Goal: Use online tool/utility: Utilize a website feature to perform a specific function

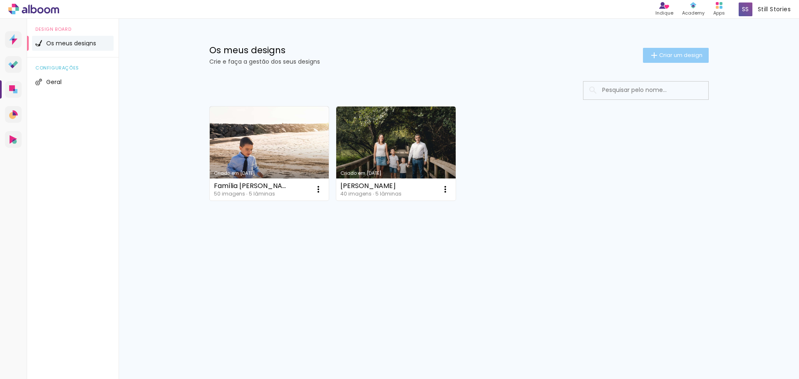
click at [680, 54] on span "Criar um design" at bounding box center [680, 54] width 43 height 5
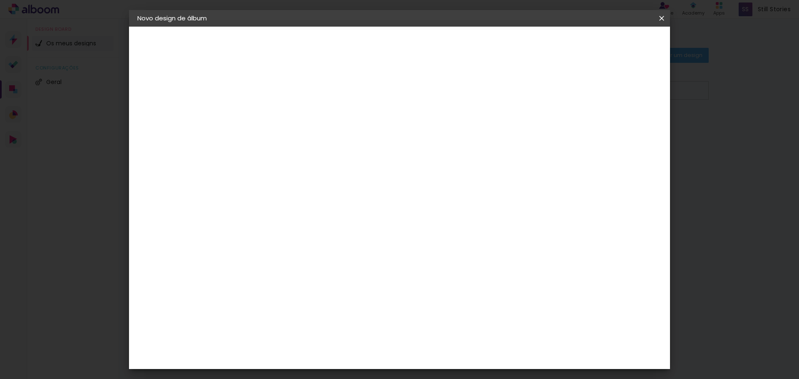
click at [273, 116] on input at bounding box center [273, 111] width 0 height 13
type input "Rita e João"
type paper-input "Rita e João"
click at [0, 0] on slot "Avançar" at bounding box center [0, 0] width 0 height 0
click at [298, 193] on paper-item "DreambooksPro" at bounding box center [286, 188] width 73 height 18
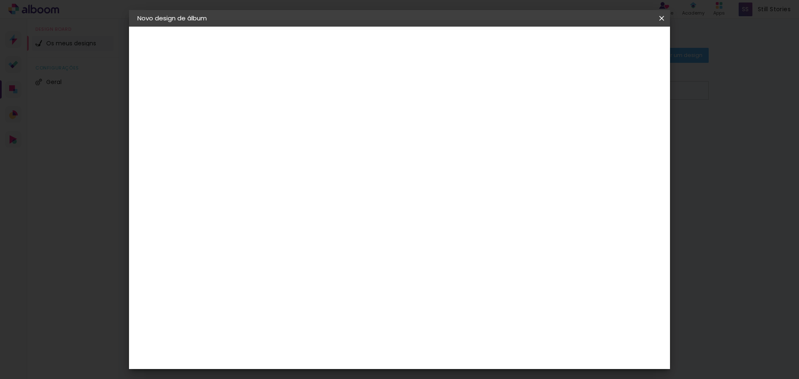
click at [0, 0] on slot "Avançar" at bounding box center [0, 0] width 0 height 0
click at [306, 141] on input "text" at bounding box center [289, 145] width 32 height 13
click at [432, 141] on paper-item "Álbum" at bounding box center [453, 138] width 166 height 17
type input "Álbum"
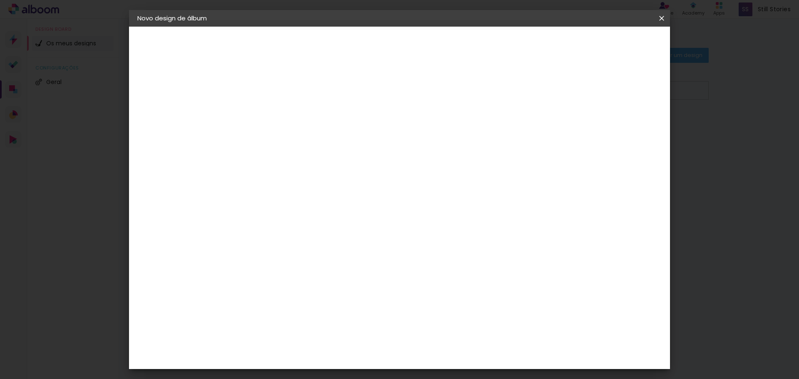
click at [360, 228] on span "25 × 25 cm" at bounding box center [345, 236] width 31 height 17
click at [0, 0] on slot "Avançar" at bounding box center [0, 0] width 0 height 0
click at [558, 90] on div at bounding box center [554, 89] width 7 height 7
type paper-checkbox "on"
click at [610, 47] on span "Iniciar design" at bounding box center [591, 44] width 38 height 6
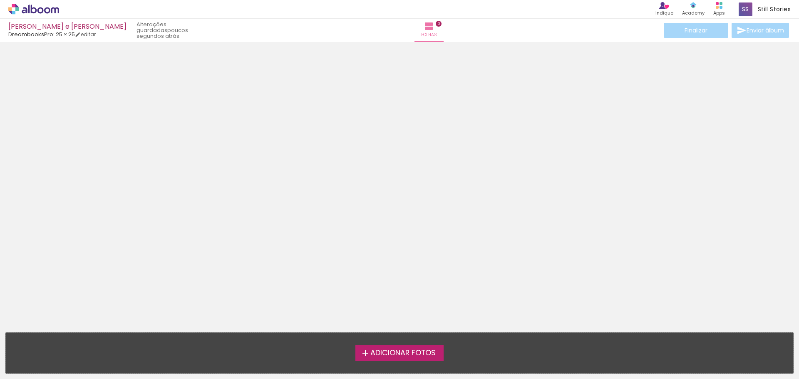
click at [404, 354] on span "Adicionar Fotos" at bounding box center [402, 353] width 65 height 7
click at [0, 0] on input "file" at bounding box center [0, 0] width 0 height 0
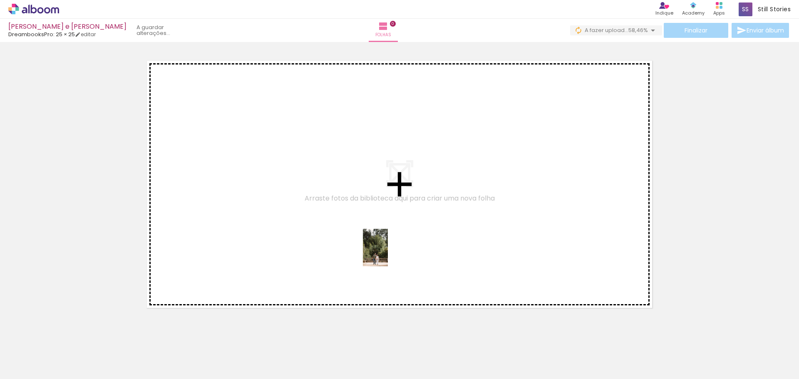
drag, startPoint x: 459, startPoint y: 363, endPoint x: 388, endPoint y: 254, distance: 130.4
click at [388, 254] on quentale-workspace at bounding box center [399, 189] width 799 height 379
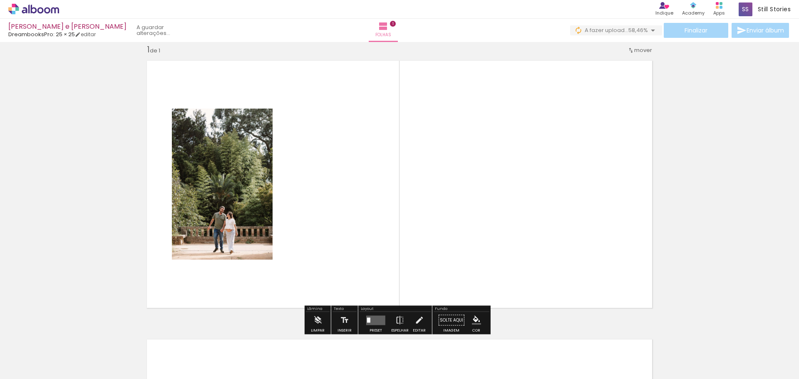
scroll to position [11, 0]
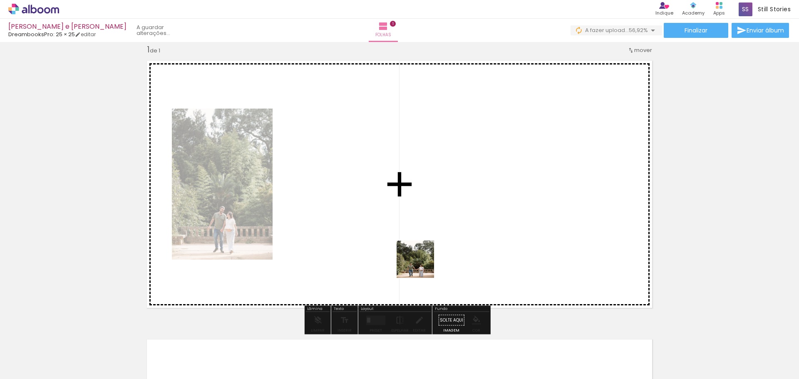
drag, startPoint x: 500, startPoint y: 362, endPoint x: 412, endPoint y: 255, distance: 138.7
click at [406, 248] on quentale-workspace at bounding box center [399, 189] width 799 height 379
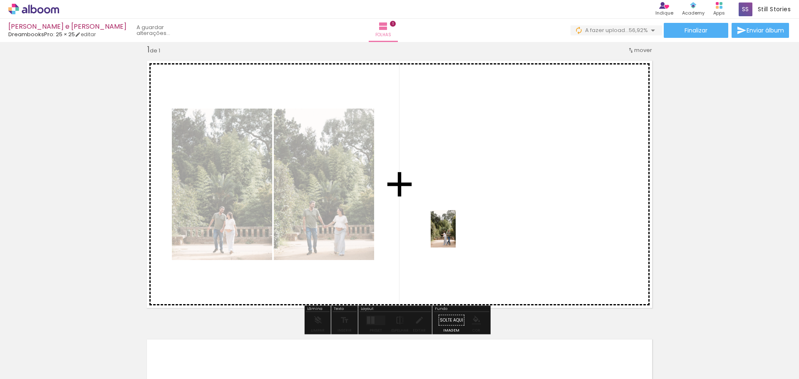
drag, startPoint x: 547, startPoint y: 363, endPoint x: 455, endPoint y: 235, distance: 157.5
click at [455, 235] on quentale-workspace at bounding box center [399, 189] width 799 height 379
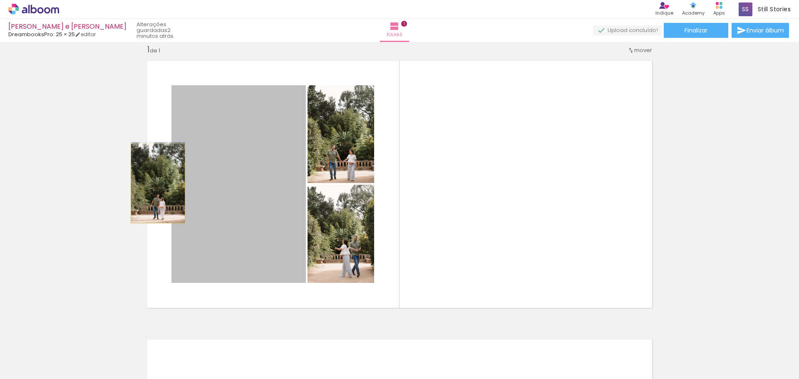
drag, startPoint x: 270, startPoint y: 218, endPoint x: 155, endPoint y: 184, distance: 120.1
click at [155, 184] on quentale-layouter at bounding box center [399, 184] width 516 height 258
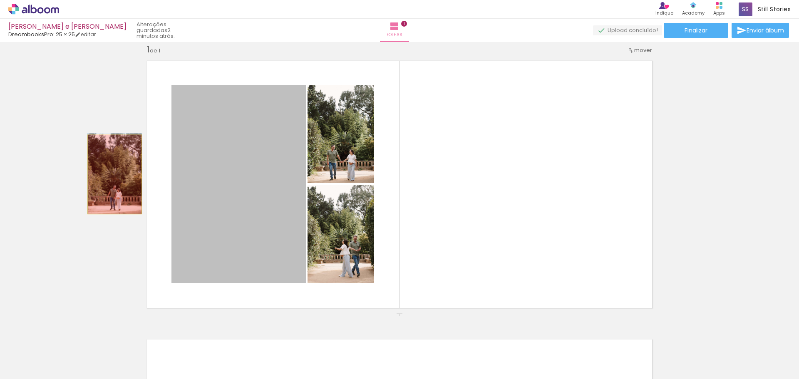
drag, startPoint x: 256, startPoint y: 229, endPoint x: 112, endPoint y: 174, distance: 154.3
click at [112, 174] on div "Inserir folha 1 de 1" at bounding box center [399, 313] width 799 height 558
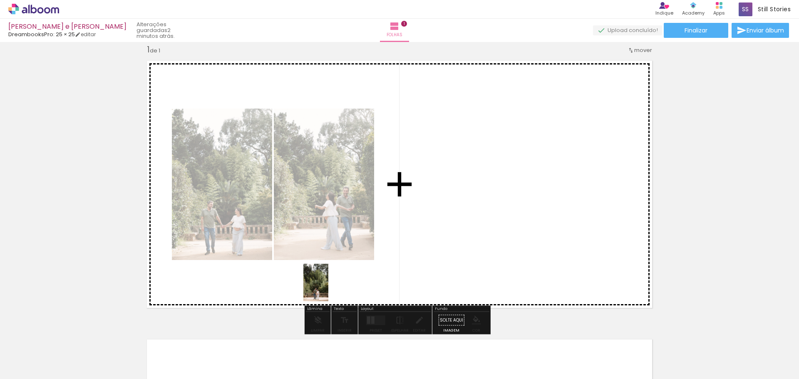
drag, startPoint x: 453, startPoint y: 360, endPoint x: 328, endPoint y: 288, distance: 143.9
click at [328, 288] on quentale-workspace at bounding box center [399, 189] width 799 height 379
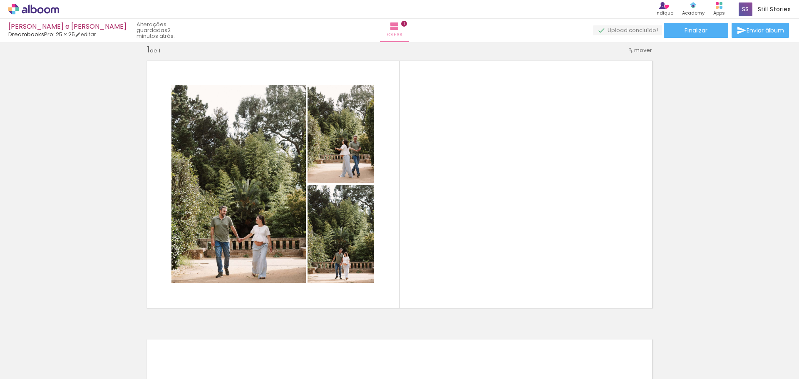
scroll to position [0, 417]
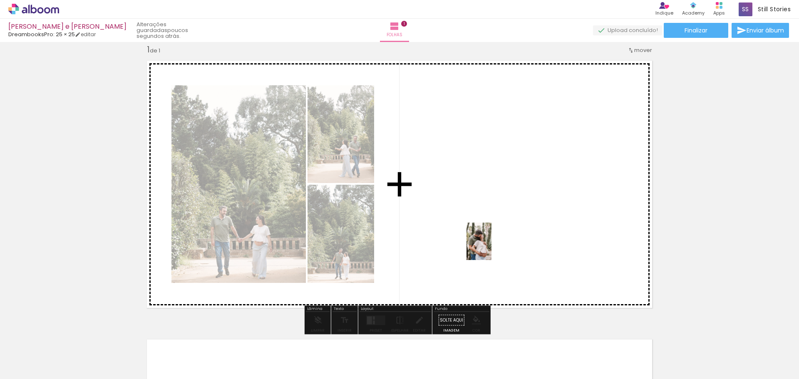
drag, startPoint x: 327, startPoint y: 360, endPoint x: 492, endPoint y: 248, distance: 199.8
click at [492, 248] on quentale-workspace at bounding box center [399, 189] width 799 height 379
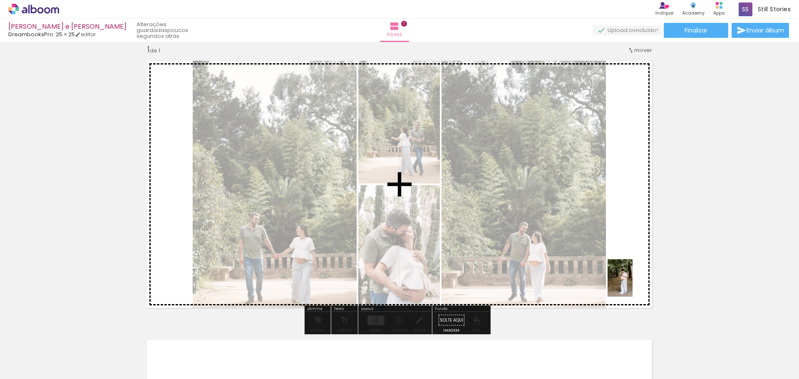
drag, startPoint x: 515, startPoint y: 360, endPoint x: 633, endPoint y: 284, distance: 139.4
click at [633, 284] on quentale-workspace at bounding box center [399, 189] width 799 height 379
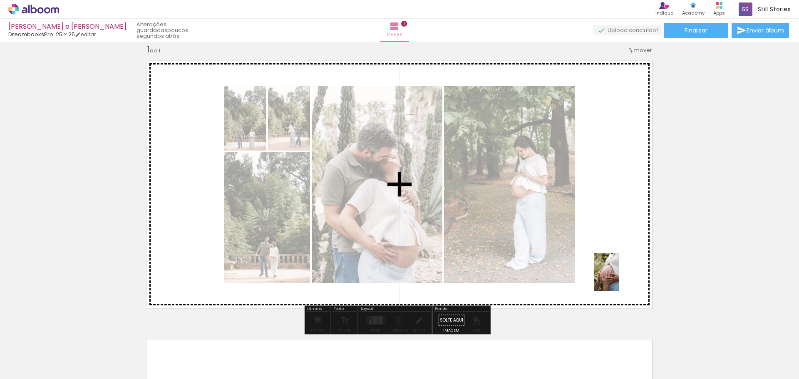
drag, startPoint x: 643, startPoint y: 361, endPoint x: 619, endPoint y: 278, distance: 86.3
click at [619, 278] on quentale-workspace at bounding box center [399, 189] width 799 height 379
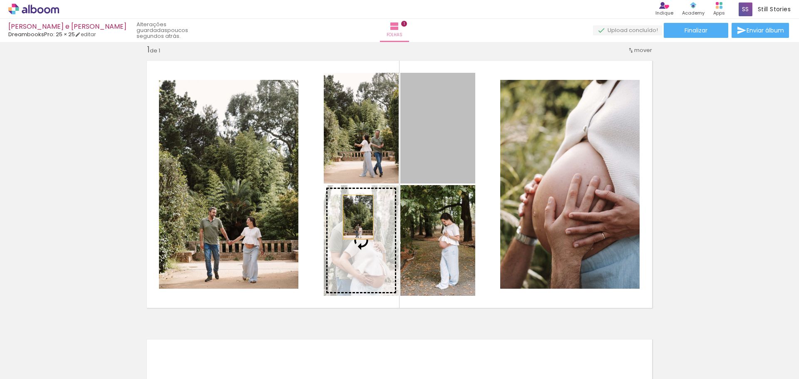
drag, startPoint x: 434, startPoint y: 153, endPoint x: 355, endPoint y: 218, distance: 102.3
click at [0, 0] on slot at bounding box center [0, 0] width 0 height 0
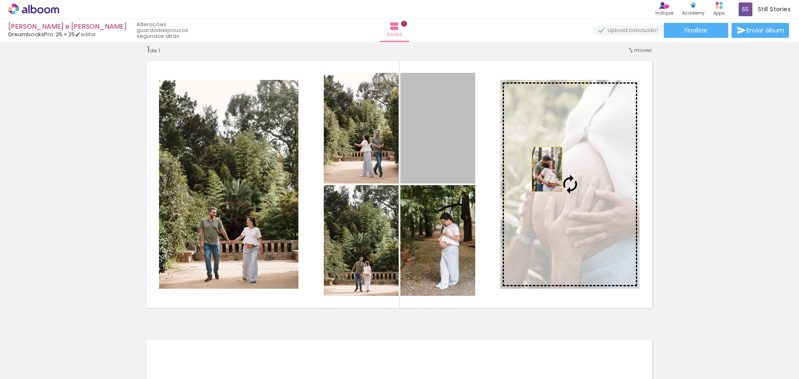
drag, startPoint x: 449, startPoint y: 159, endPoint x: 544, endPoint y: 169, distance: 95.0
click at [0, 0] on slot at bounding box center [0, 0] width 0 height 0
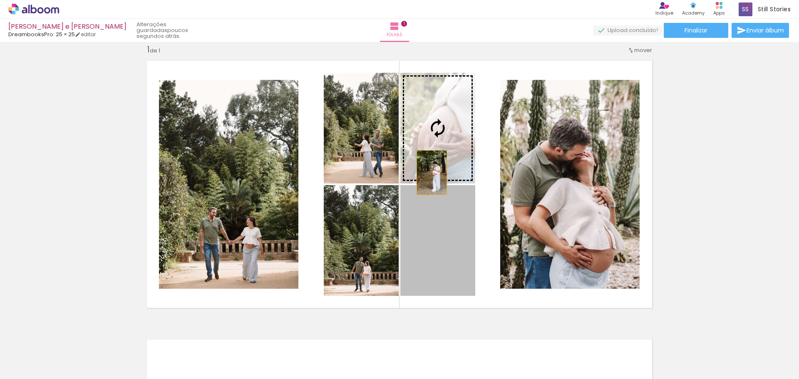
drag, startPoint x: 432, startPoint y: 273, endPoint x: 429, endPoint y: 173, distance: 100.7
click at [0, 0] on slot at bounding box center [0, 0] width 0 height 0
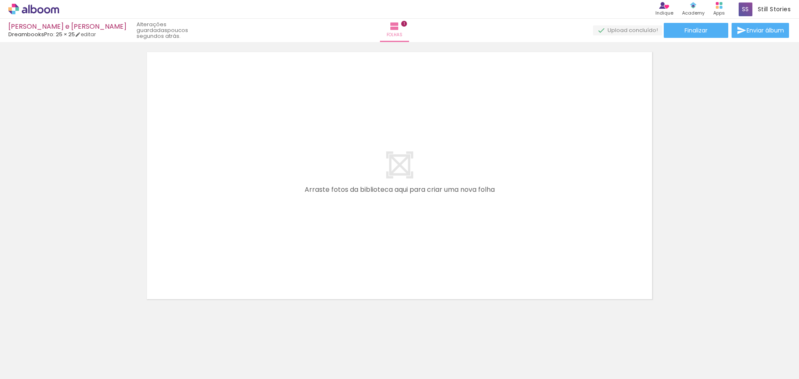
scroll to position [0, 722]
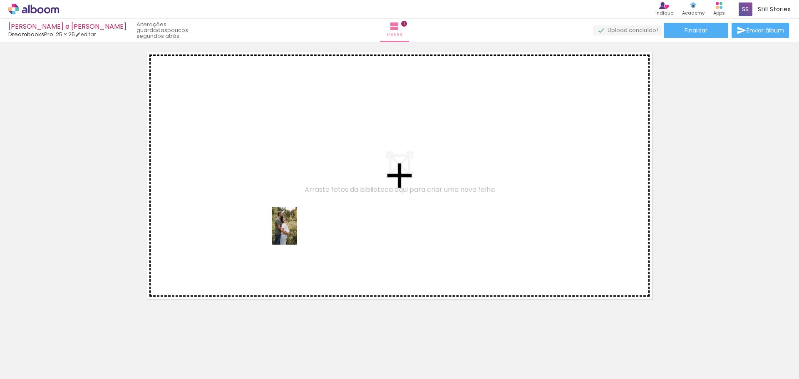
drag, startPoint x: 439, startPoint y: 359, endPoint x: 297, endPoint y: 232, distance: 189.8
click at [297, 232] on quentale-workspace at bounding box center [399, 189] width 799 height 379
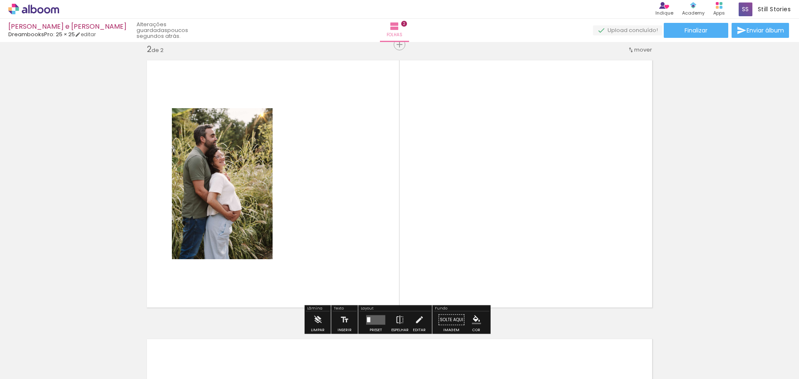
scroll to position [290, 0]
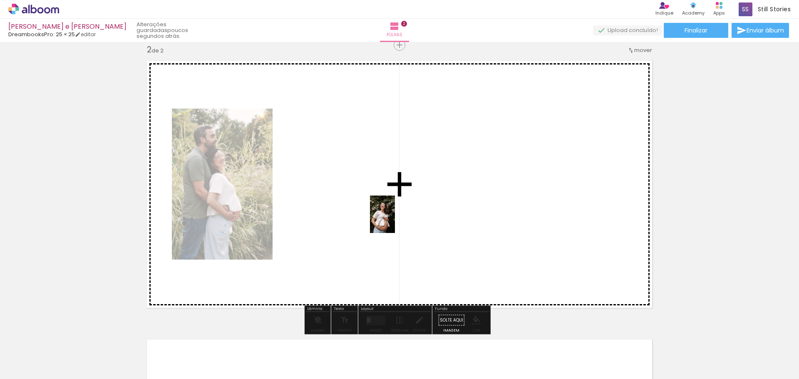
drag, startPoint x: 532, startPoint y: 362, endPoint x: 395, endPoint y: 221, distance: 197.2
click at [395, 221] on quentale-workspace at bounding box center [399, 189] width 799 height 379
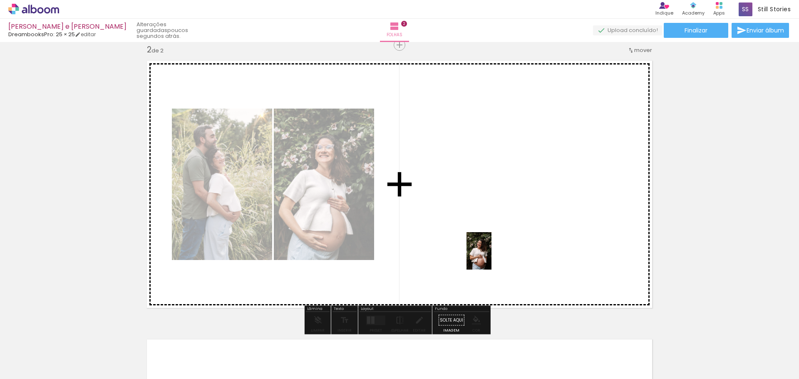
drag, startPoint x: 563, startPoint y: 346, endPoint x: 491, endPoint y: 256, distance: 114.9
click at [491, 256] on quentale-workspace at bounding box center [399, 189] width 799 height 379
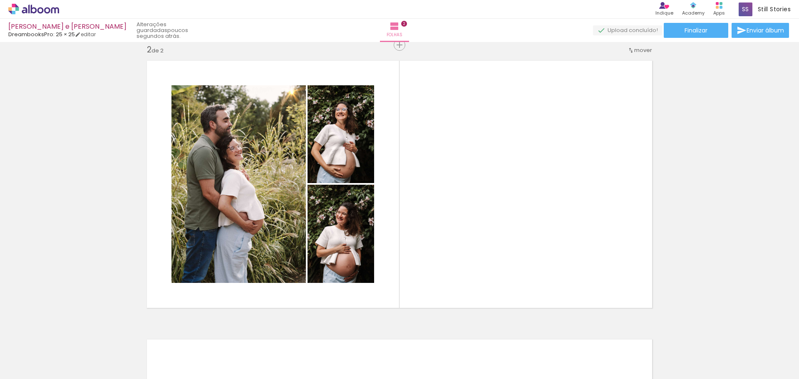
scroll to position [0, 1042]
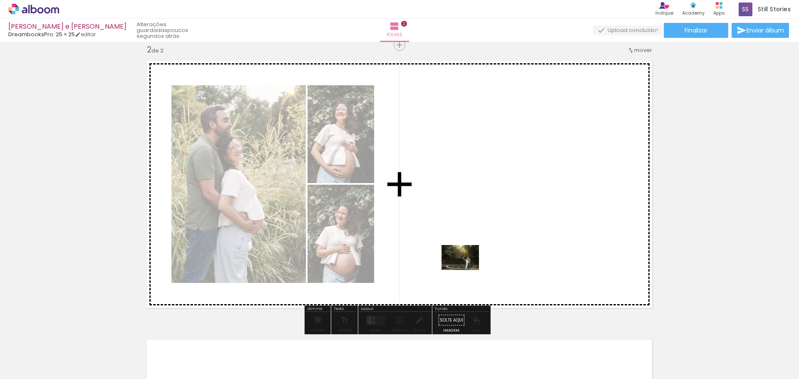
drag, startPoint x: 449, startPoint y: 362, endPoint x: 466, endPoint y: 270, distance: 93.9
click at [466, 270] on quentale-workspace at bounding box center [399, 189] width 799 height 379
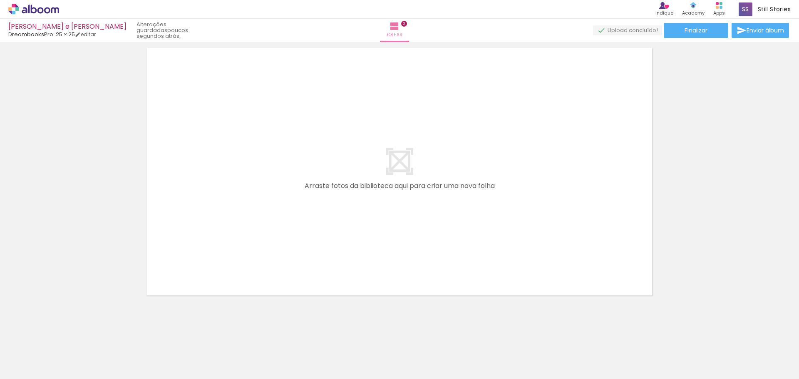
scroll to position [0, 1535]
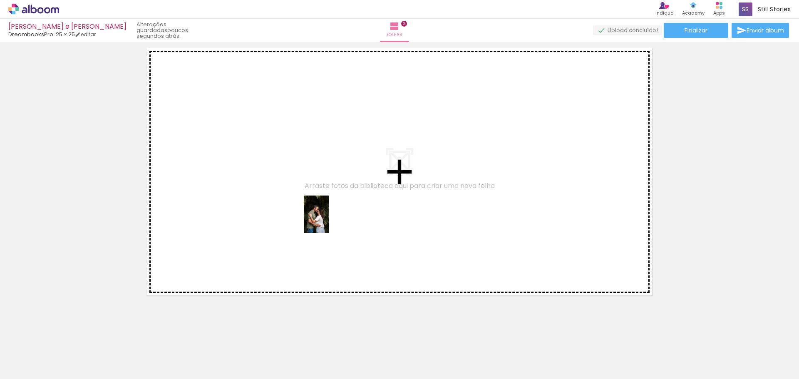
drag, startPoint x: 507, startPoint y: 355, endPoint x: 329, endPoint y: 221, distance: 223.4
click at [329, 221] on quentale-workspace at bounding box center [399, 189] width 799 height 379
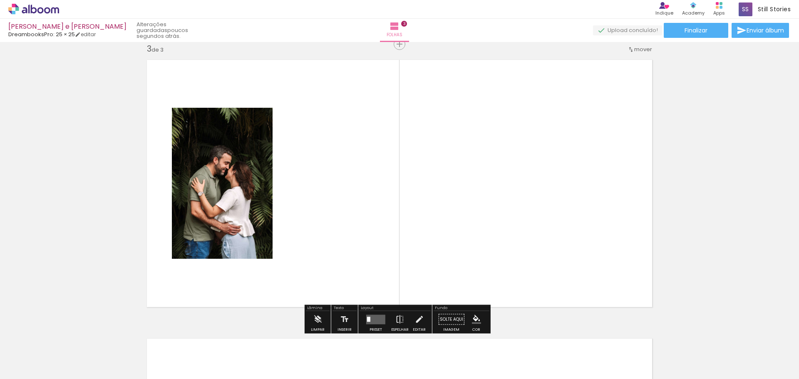
scroll to position [568, 0]
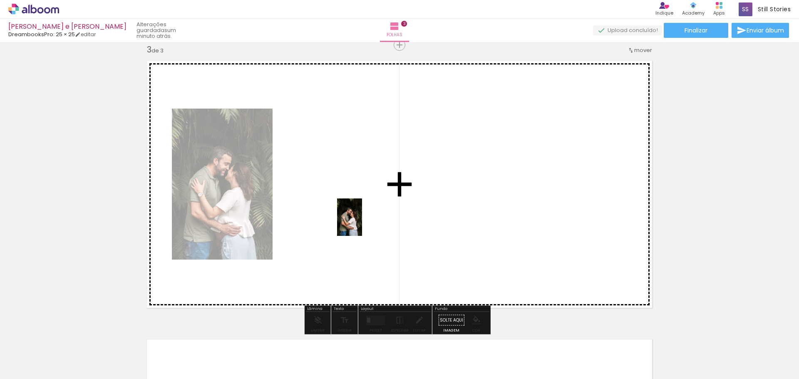
drag, startPoint x: 561, startPoint y: 366, endPoint x: 361, endPoint y: 223, distance: 245.3
click at [361, 223] on quentale-workspace at bounding box center [399, 189] width 799 height 379
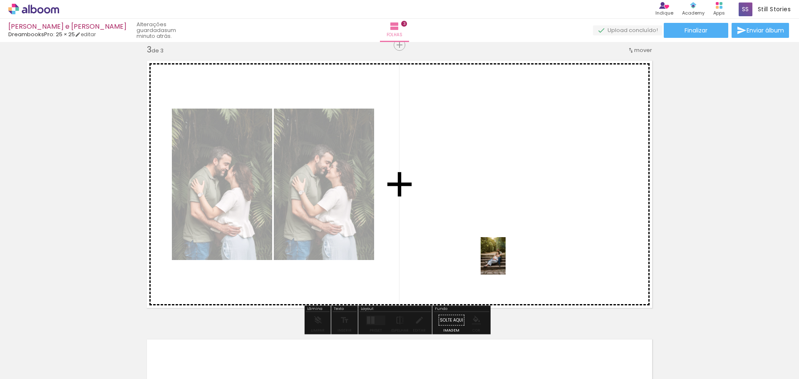
drag, startPoint x: 590, startPoint y: 347, endPoint x: 504, endPoint y: 259, distance: 123.0
click at [504, 259] on quentale-workspace at bounding box center [399, 189] width 799 height 379
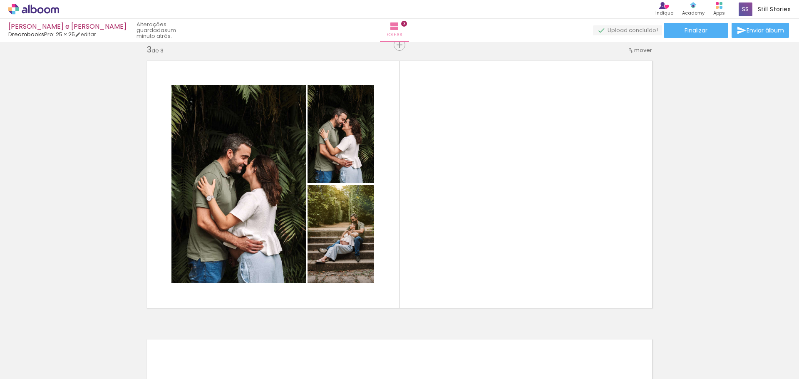
scroll to position [0, 1712]
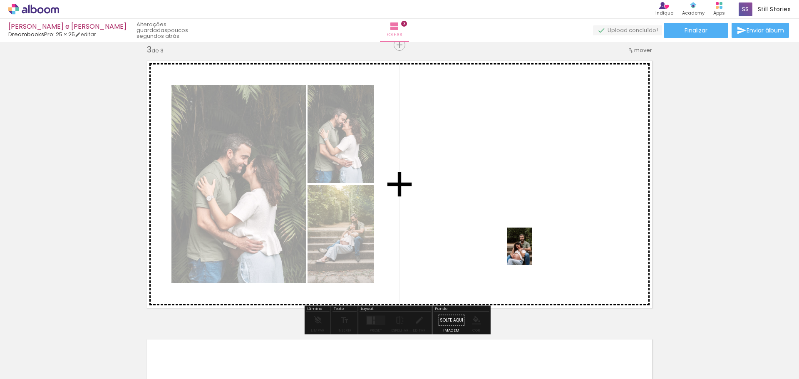
drag, startPoint x: 572, startPoint y: 356, endPoint x: 532, endPoint y: 253, distance: 111.0
click at [532, 253] on quentale-workspace at bounding box center [399, 189] width 799 height 379
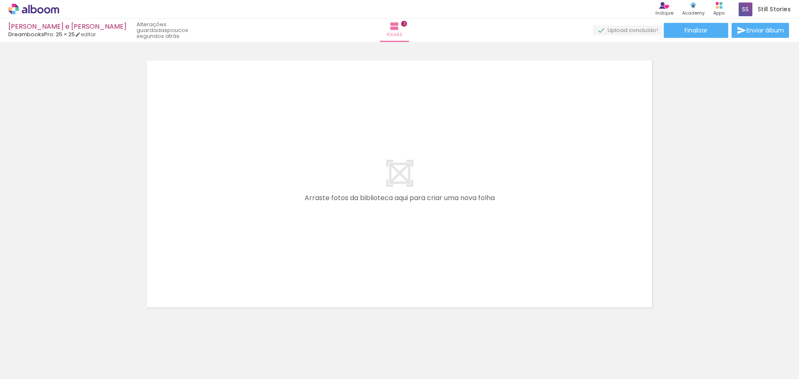
scroll to position [863, 0]
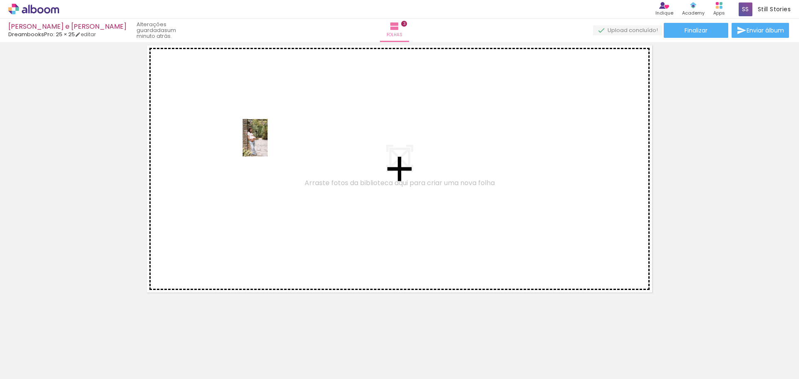
drag, startPoint x: 743, startPoint y: 363, endPoint x: 268, endPoint y: 144, distance: 523.4
click at [268, 144] on quentale-workspace at bounding box center [399, 189] width 799 height 379
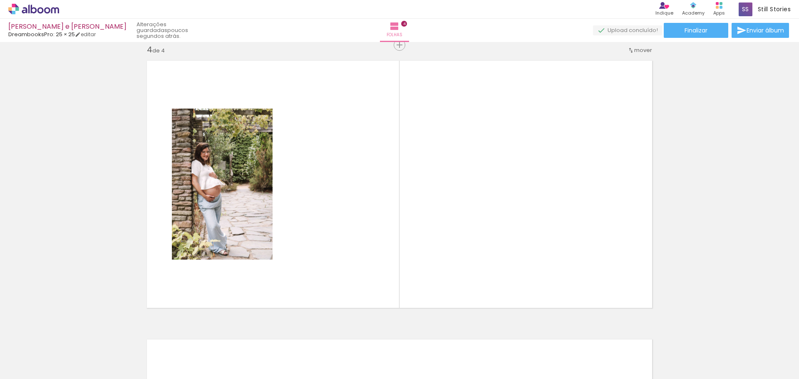
scroll to position [0, 2018]
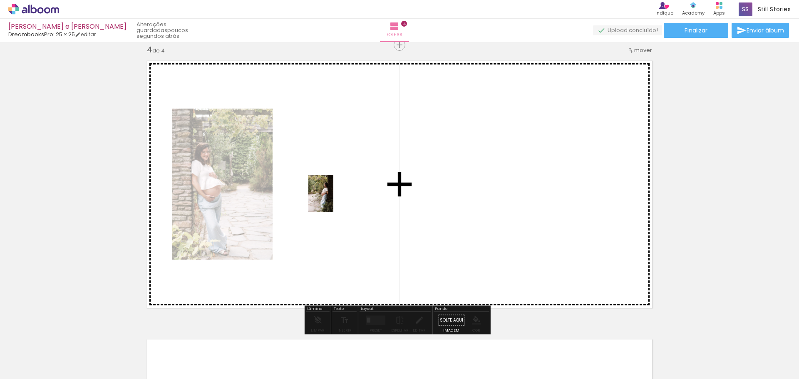
drag, startPoint x: 636, startPoint y: 357, endPoint x: 333, endPoint y: 200, distance: 341.5
click at [333, 200] on quentale-workspace at bounding box center [399, 189] width 799 height 379
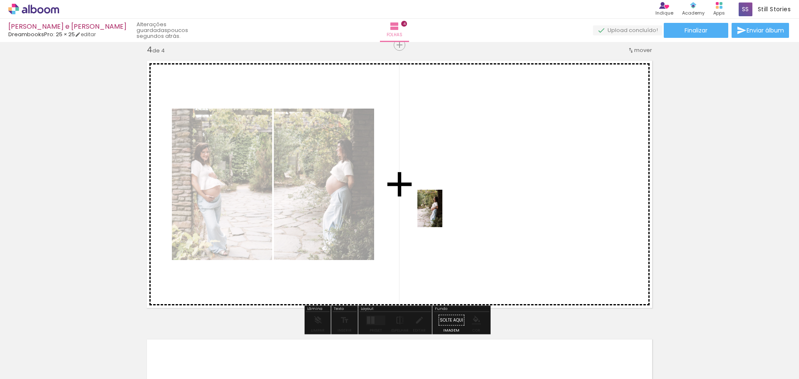
drag, startPoint x: 669, startPoint y: 355, endPoint x: 442, endPoint y: 215, distance: 266.6
click at [442, 215] on quentale-workspace at bounding box center [399, 189] width 799 height 379
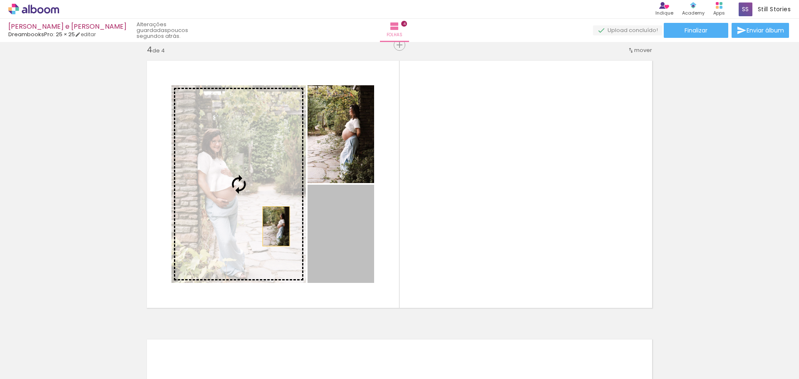
drag, startPoint x: 357, startPoint y: 235, endPoint x: 273, endPoint y: 226, distance: 84.9
click at [0, 0] on slot at bounding box center [0, 0] width 0 height 0
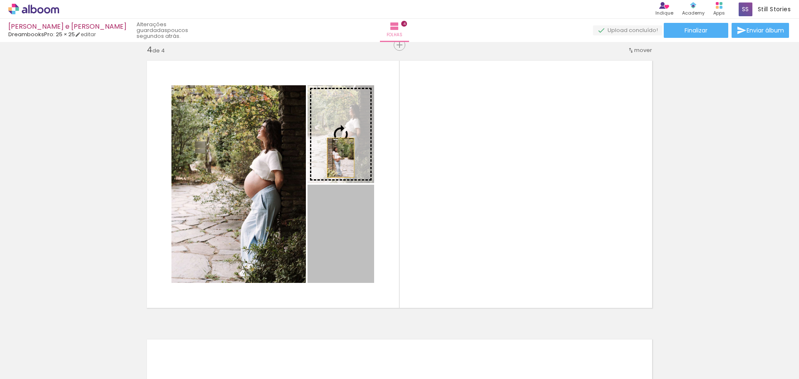
drag, startPoint x: 338, startPoint y: 238, endPoint x: 337, endPoint y: 158, distance: 80.7
click at [0, 0] on slot at bounding box center [0, 0] width 0 height 0
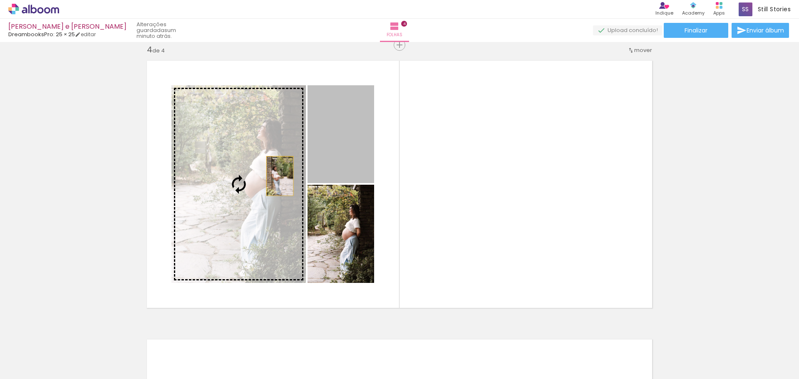
drag, startPoint x: 366, startPoint y: 159, endPoint x: 276, endPoint y: 176, distance: 91.6
click at [0, 0] on slot at bounding box center [0, 0] width 0 height 0
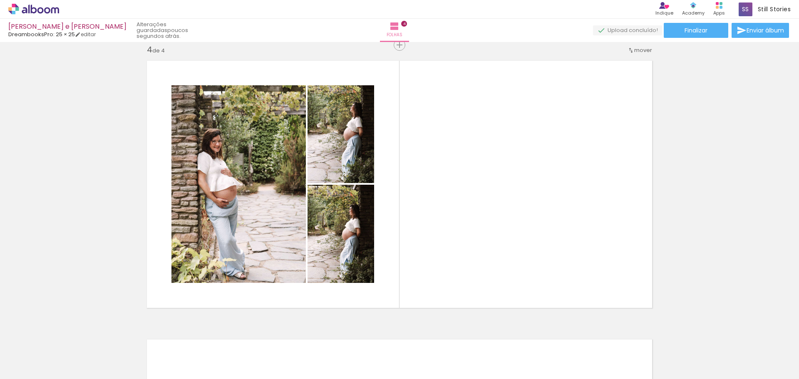
scroll to position [0, 2301]
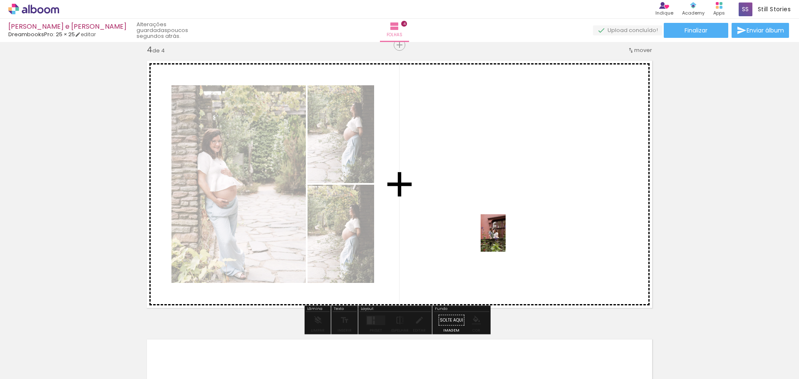
drag, startPoint x: 628, startPoint y: 363, endPoint x: 506, endPoint y: 239, distance: 174.2
click at [506, 239] on quentale-workspace at bounding box center [399, 189] width 799 height 379
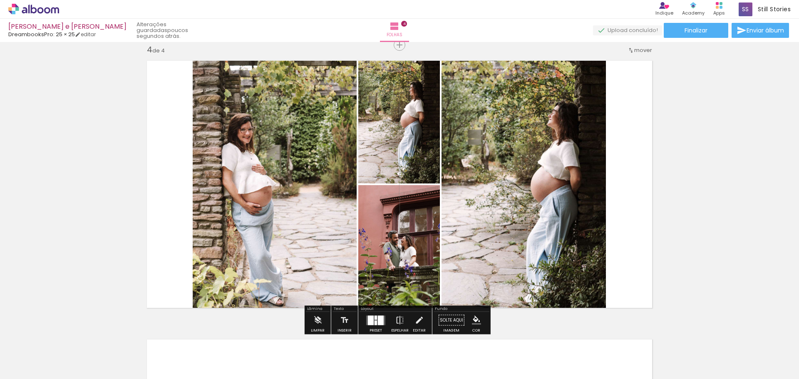
scroll to position [0, 2301]
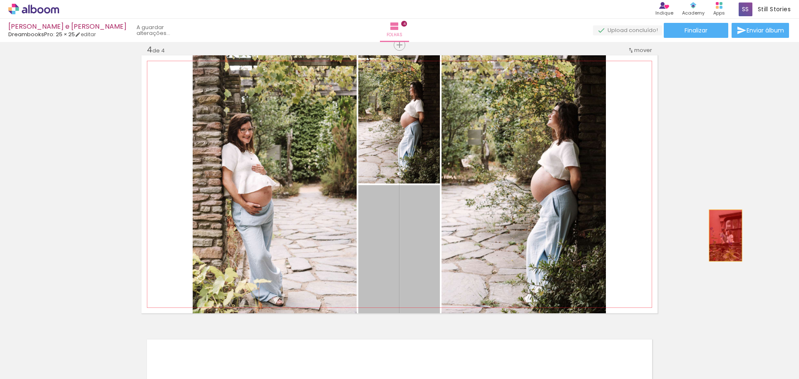
drag, startPoint x: 417, startPoint y: 247, endPoint x: 734, endPoint y: 234, distance: 317.4
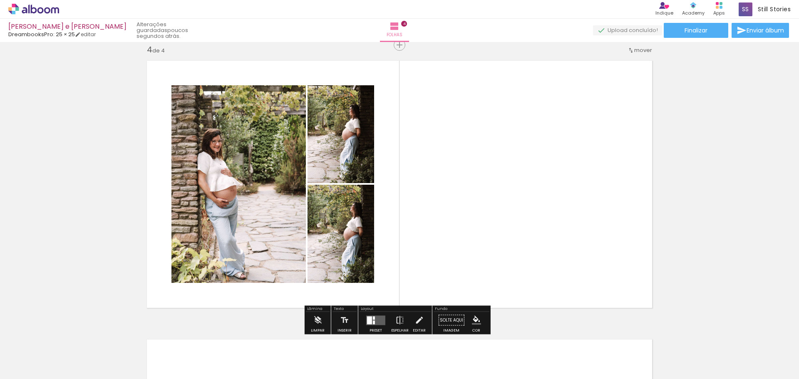
click at [375, 320] on quentale-layouter at bounding box center [375, 320] width 19 height 10
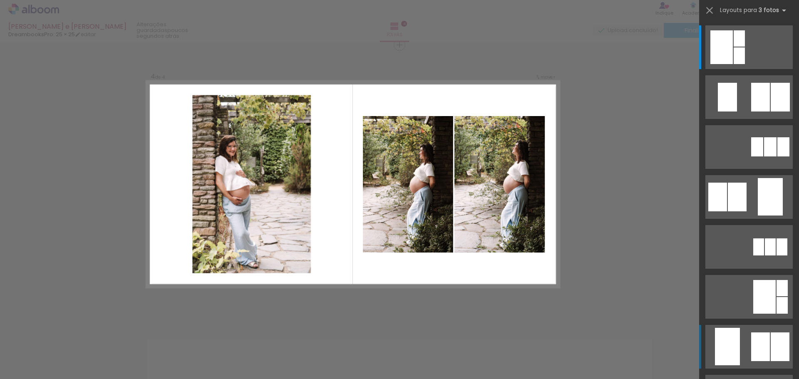
click at [740, 338] on quentale-layouter at bounding box center [748, 347] width 87 height 44
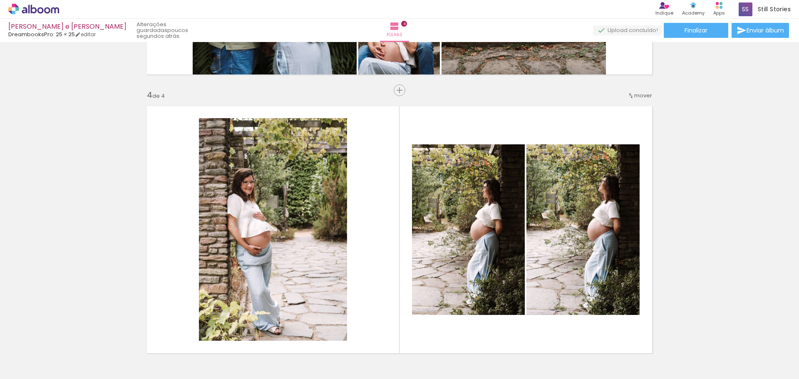
scroll to position [791, 0]
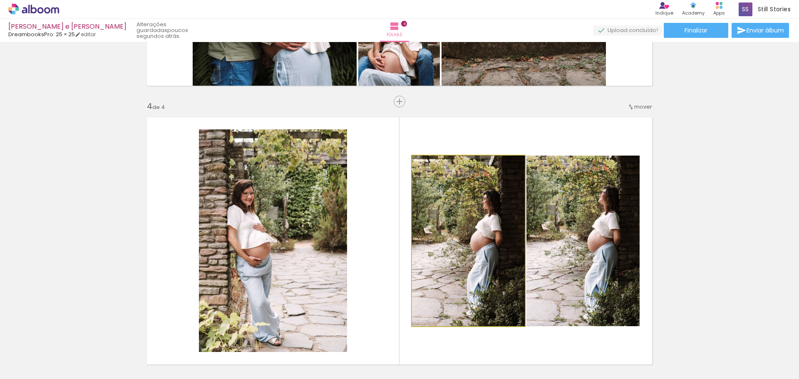
click at [455, 220] on quentale-photo at bounding box center [468, 241] width 113 height 171
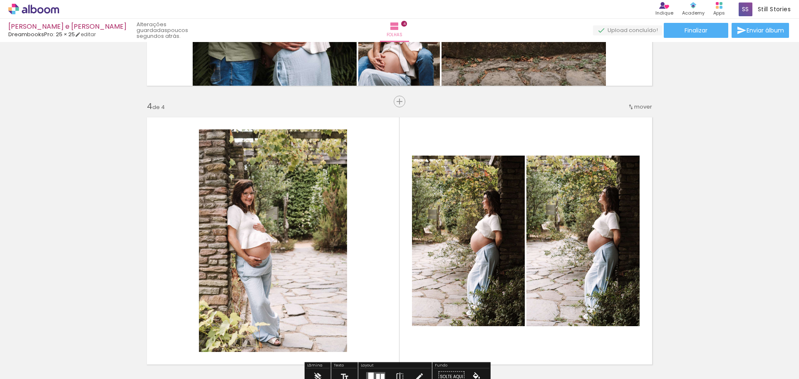
scroll to position [915, 0]
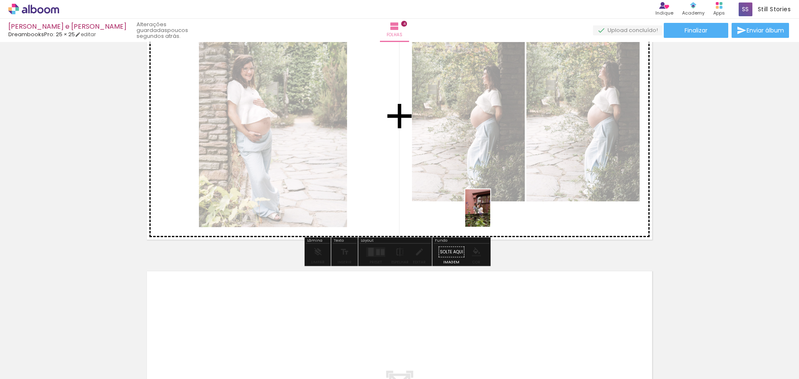
drag, startPoint x: 630, startPoint y: 358, endPoint x: 490, endPoint y: 214, distance: 200.1
click at [490, 214] on quentale-workspace at bounding box center [399, 189] width 799 height 379
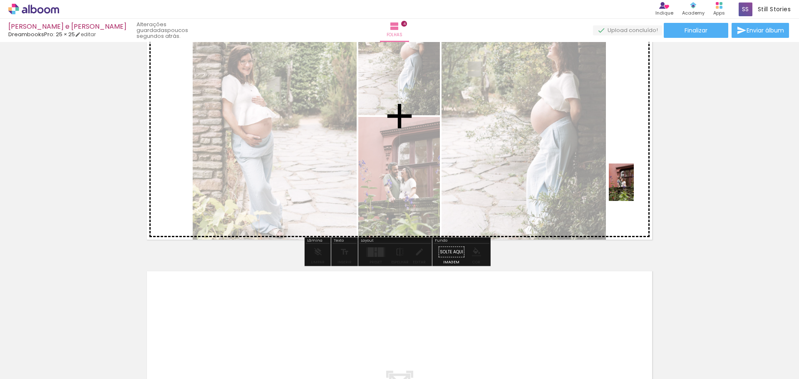
drag, startPoint x: 724, startPoint y: 360, endPoint x: 634, endPoint y: 189, distance: 193.6
click at [634, 189] on quentale-workspace at bounding box center [399, 189] width 799 height 379
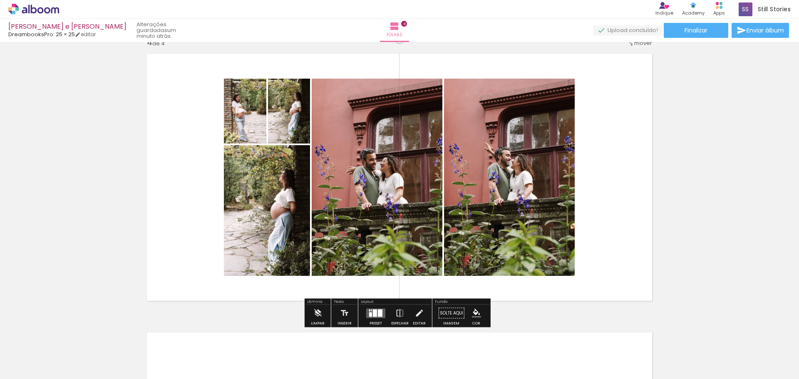
scroll to position [874, 0]
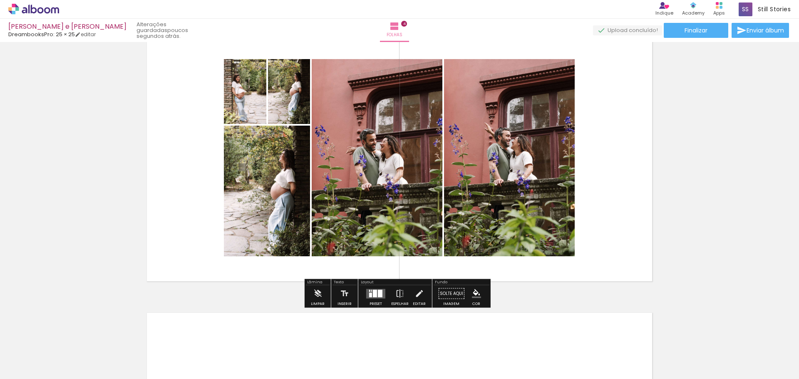
click at [378, 293] on div at bounding box center [380, 293] width 5 height 7
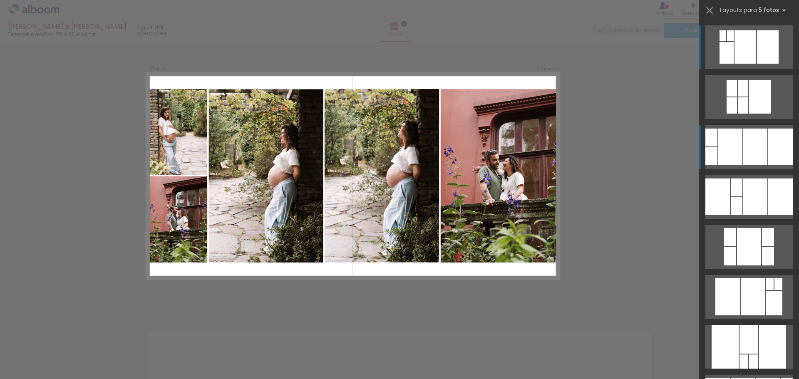
scroll to position [847, 0]
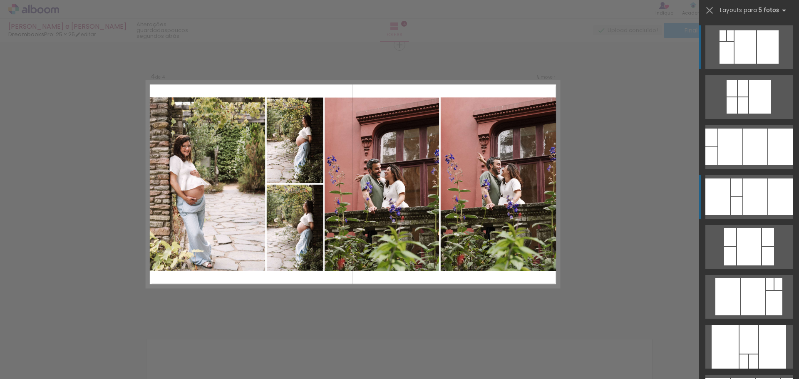
click at [768, 190] on div at bounding box center [780, 197] width 25 height 37
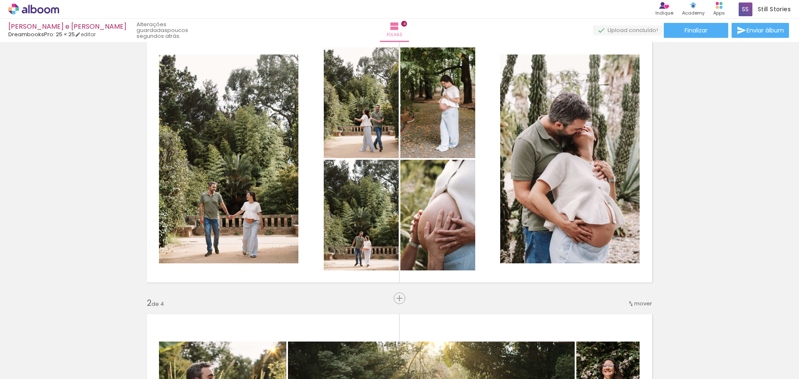
scroll to position [18, 0]
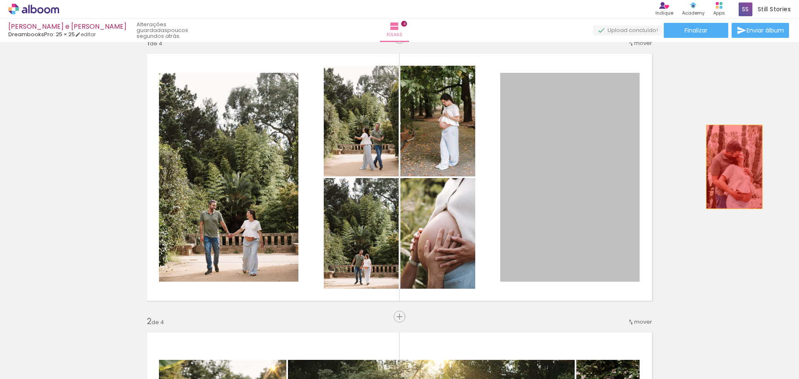
drag, startPoint x: 616, startPoint y: 162, endPoint x: 731, endPoint y: 167, distance: 115.4
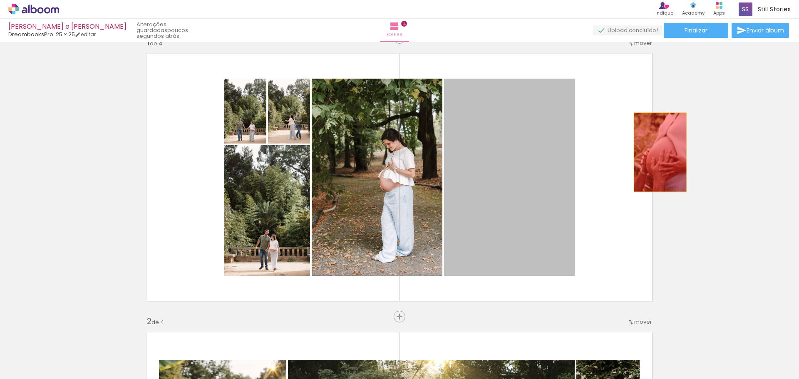
drag, startPoint x: 531, startPoint y: 148, endPoint x: 698, endPoint y: 166, distance: 167.8
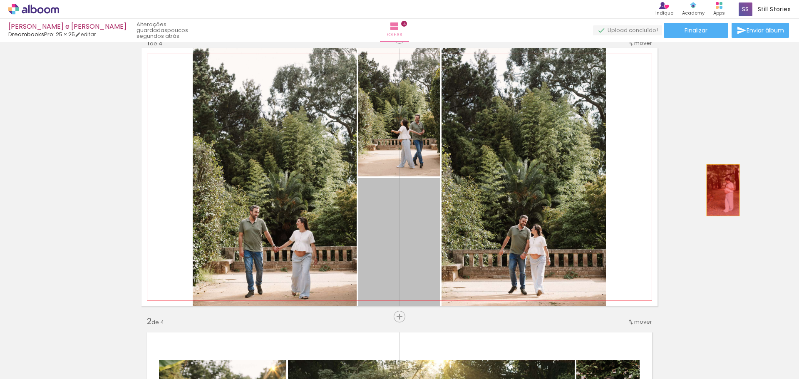
drag, startPoint x: 422, startPoint y: 225, endPoint x: 736, endPoint y: 189, distance: 316.2
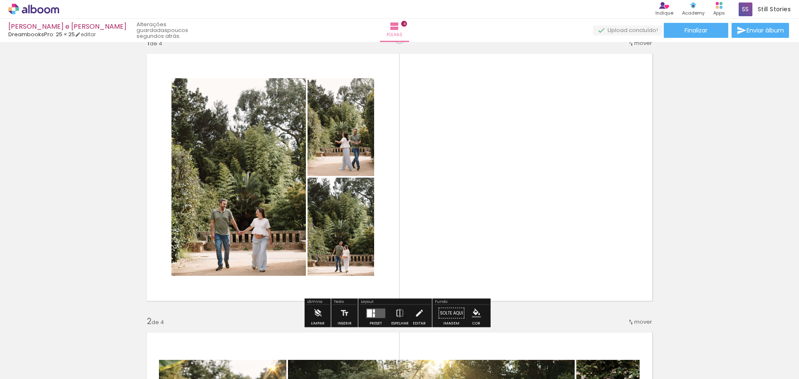
click at [377, 313] on quentale-layouter at bounding box center [375, 313] width 19 height 10
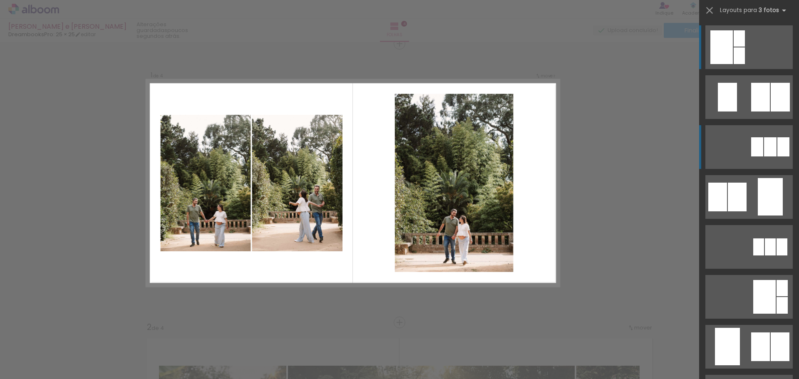
scroll to position [11, 0]
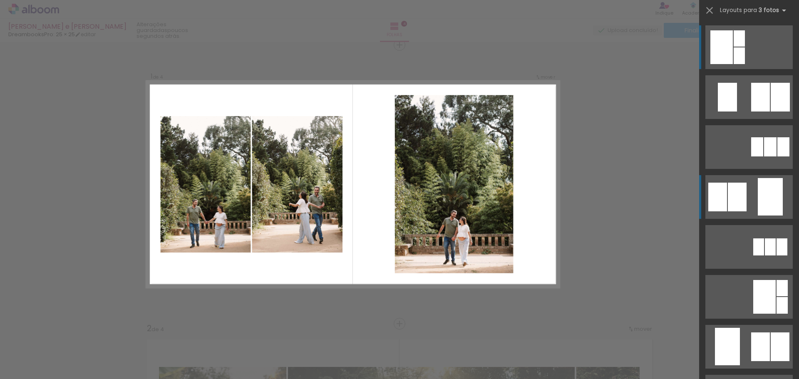
click at [760, 193] on div at bounding box center [770, 196] width 25 height 37
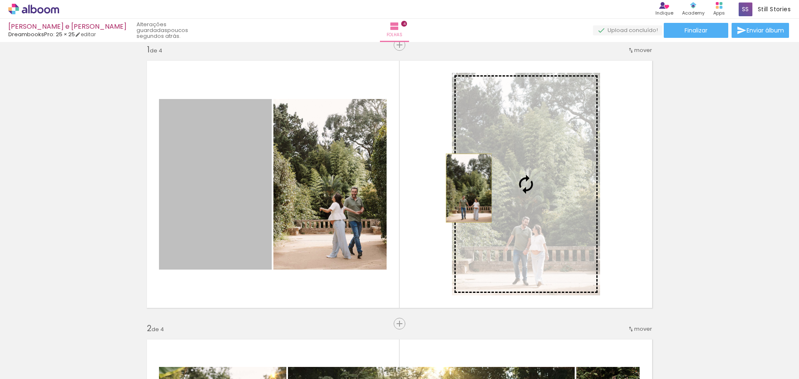
drag, startPoint x: 312, startPoint y: 185, endPoint x: 472, endPoint y: 188, distance: 160.7
click at [0, 0] on slot at bounding box center [0, 0] width 0 height 0
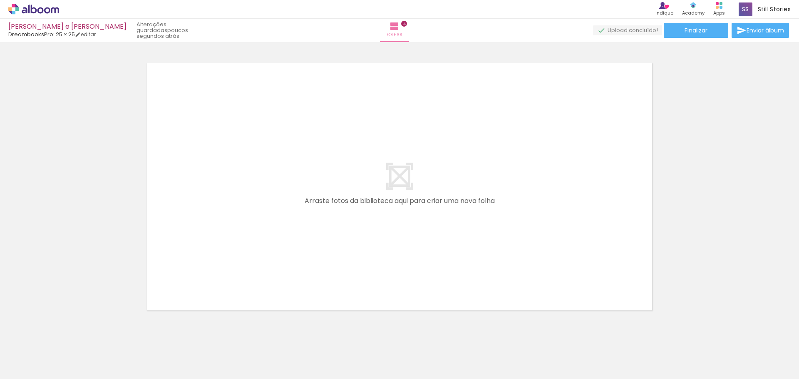
scroll to position [0, 429]
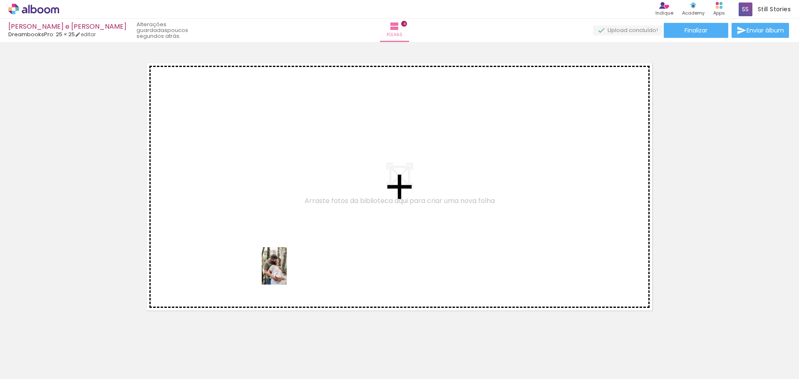
drag, startPoint x: 316, startPoint y: 357, endPoint x: 287, endPoint y: 272, distance: 90.1
click at [287, 272] on quentale-workspace at bounding box center [399, 189] width 799 height 379
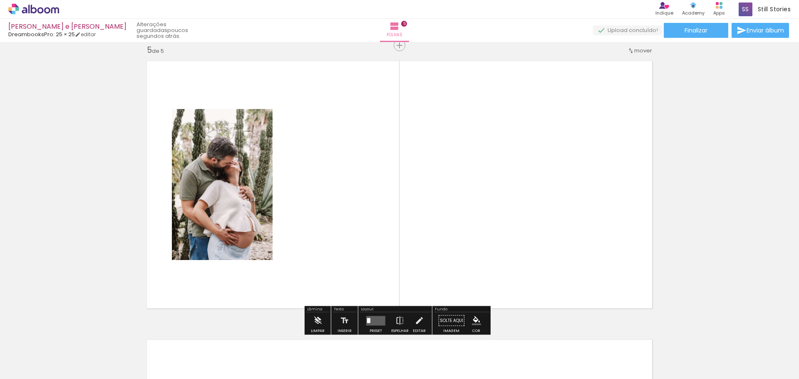
scroll to position [1126, 0]
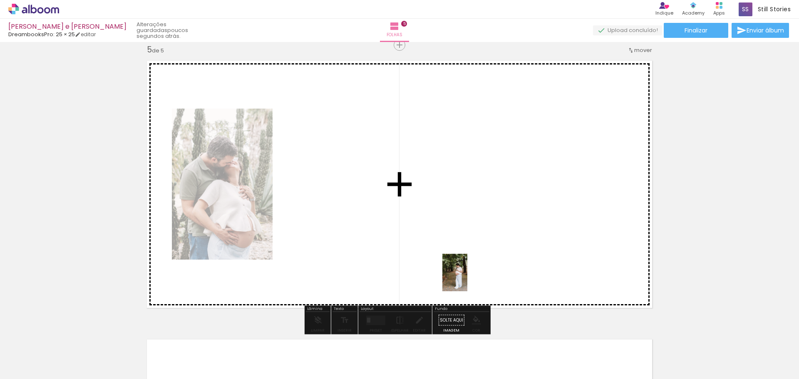
drag, startPoint x: 494, startPoint y: 366, endPoint x: 467, endPoint y: 277, distance: 93.1
click at [467, 277] on quentale-workspace at bounding box center [399, 189] width 799 height 379
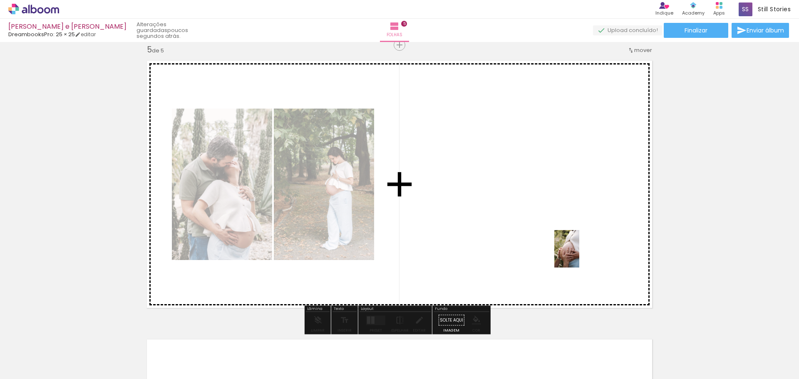
drag, startPoint x: 631, startPoint y: 365, endPoint x: 578, endPoint y: 258, distance: 120.0
click at [579, 254] on quentale-workspace at bounding box center [399, 189] width 799 height 379
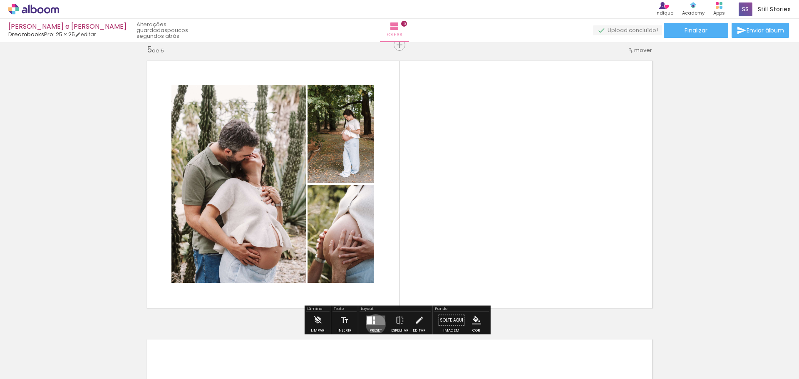
click at [374, 324] on quentale-layouter at bounding box center [375, 320] width 19 height 10
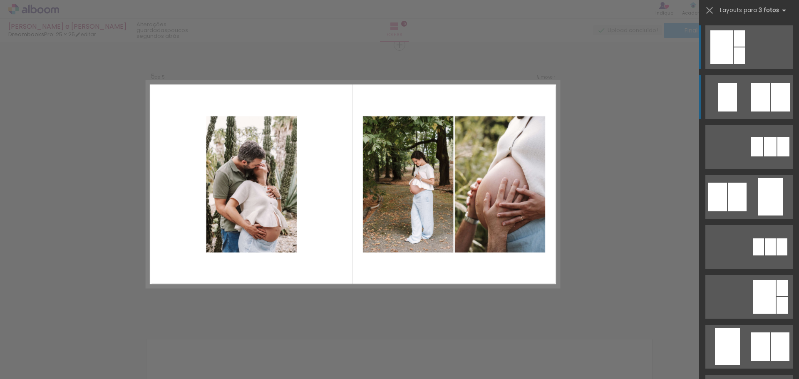
click at [771, 106] on div at bounding box center [780, 97] width 19 height 29
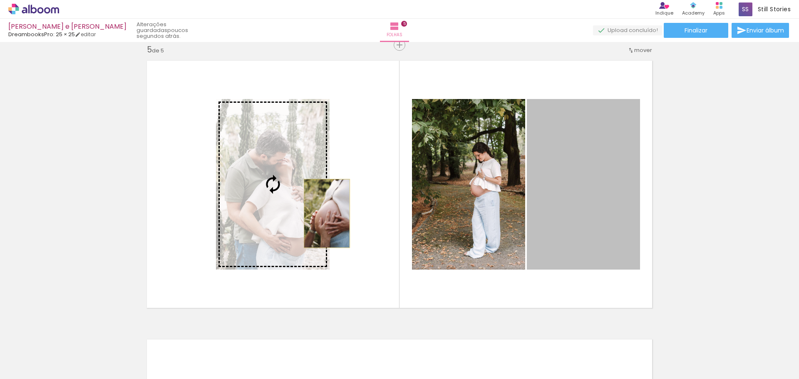
drag, startPoint x: 563, startPoint y: 225, endPoint x: 313, endPoint y: 213, distance: 250.8
click at [0, 0] on slot at bounding box center [0, 0] width 0 height 0
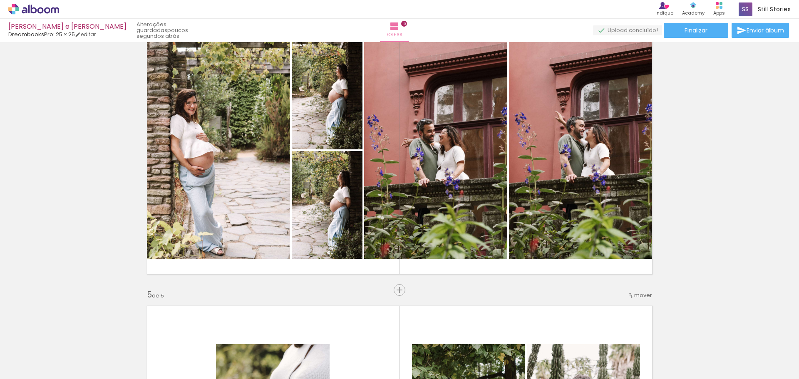
scroll to position [874, 0]
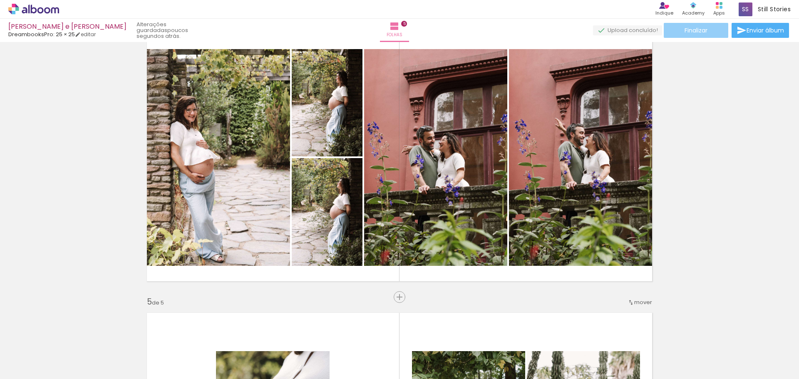
click at [692, 30] on span "Finalizar" at bounding box center [696, 30] width 23 height 6
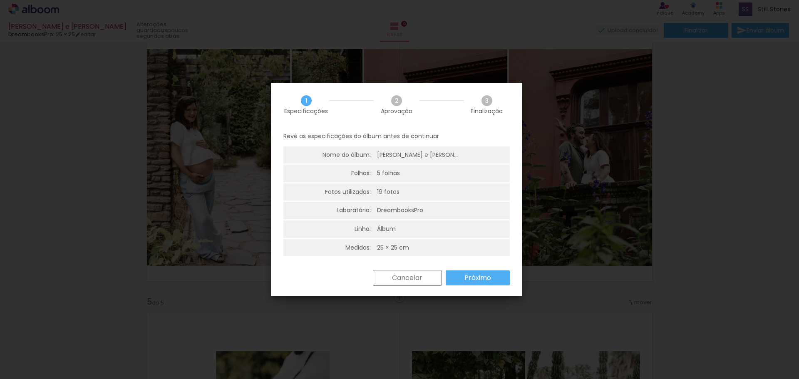
click at [0, 0] on slot "Próximo" at bounding box center [0, 0] width 0 height 0
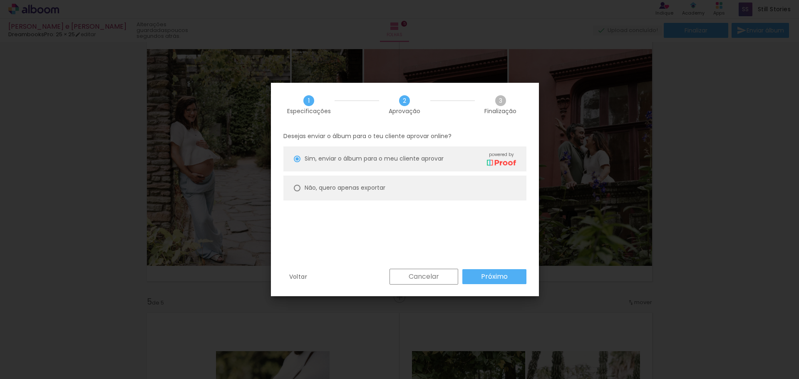
click at [301, 186] on paper-radio-button "Não, quero apenas exportar" at bounding box center [404, 188] width 243 height 25
type paper-radio-button "on"
click at [509, 276] on paper-button "Próximo" at bounding box center [494, 276] width 64 height 15
type input "Alta, 300 DPI"
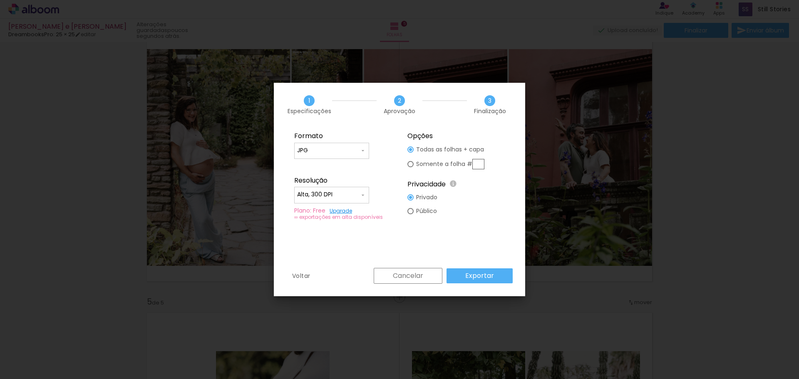
click at [0, 0] on slot "Exportar" at bounding box center [0, 0] width 0 height 0
